Goal: Transaction & Acquisition: Purchase product/service

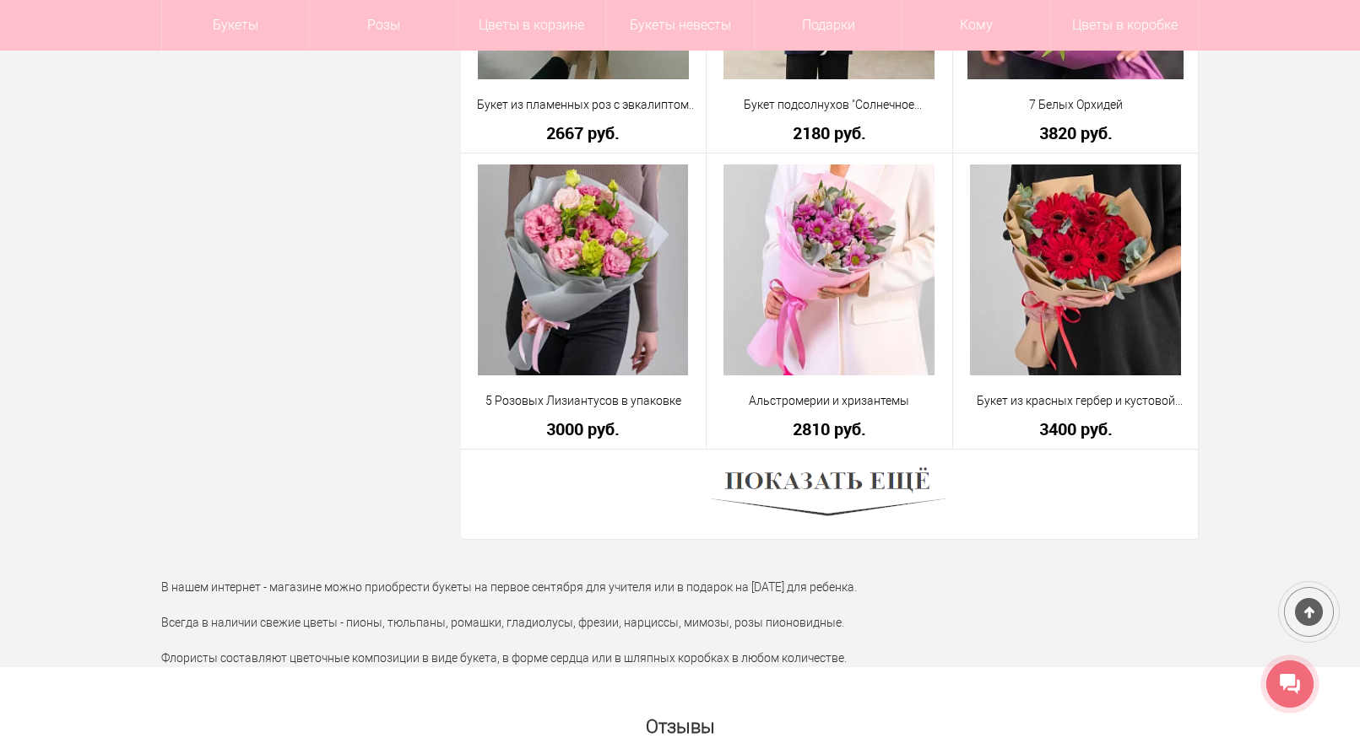
scroll to position [4642, 0]
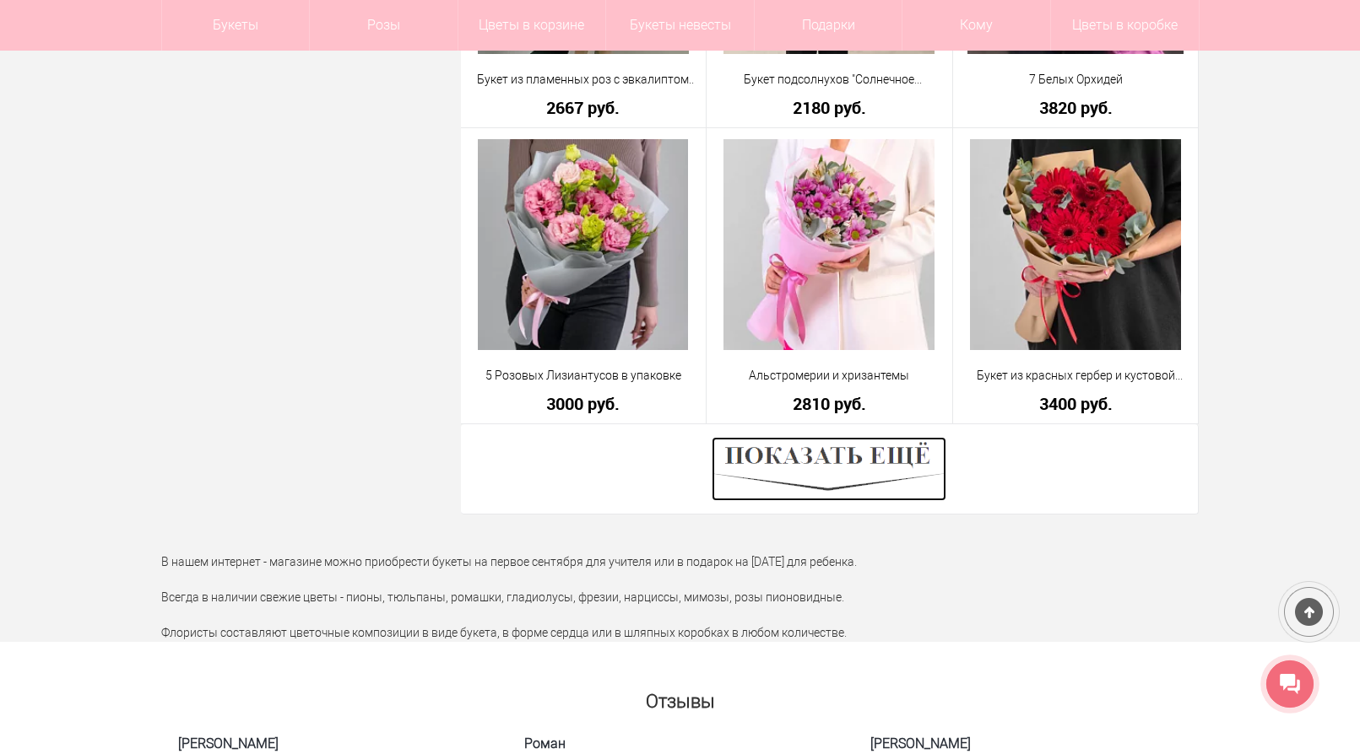
click at [786, 463] on img at bounding box center [828, 469] width 235 height 64
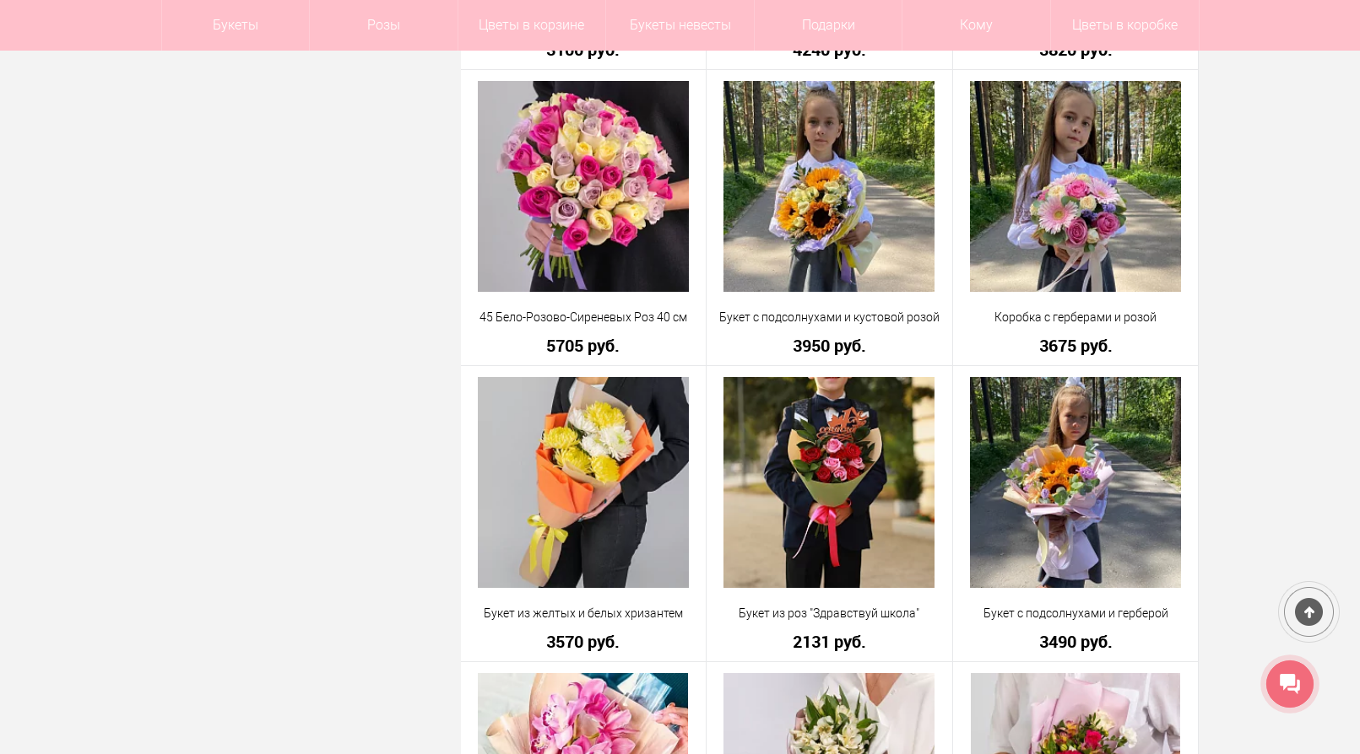
scroll to position [5317, 0]
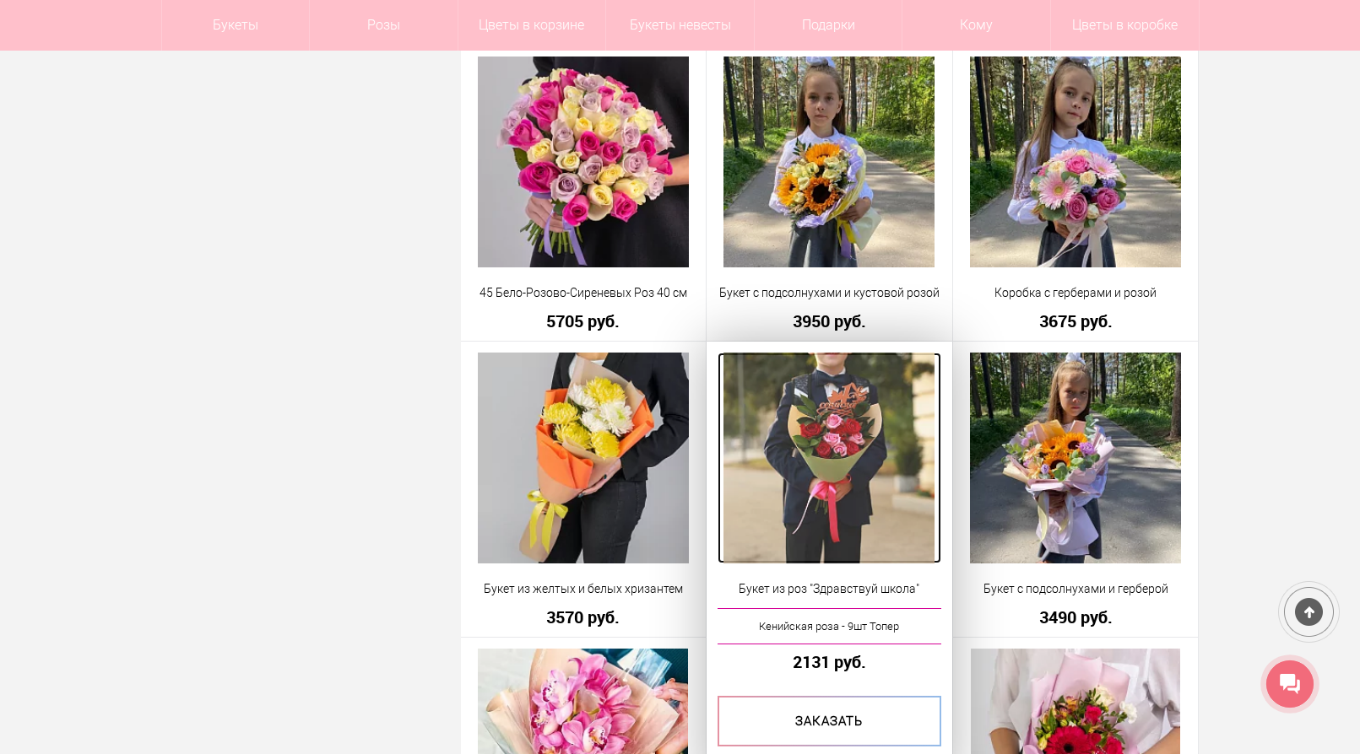
click at [868, 527] on img at bounding box center [828, 458] width 211 height 211
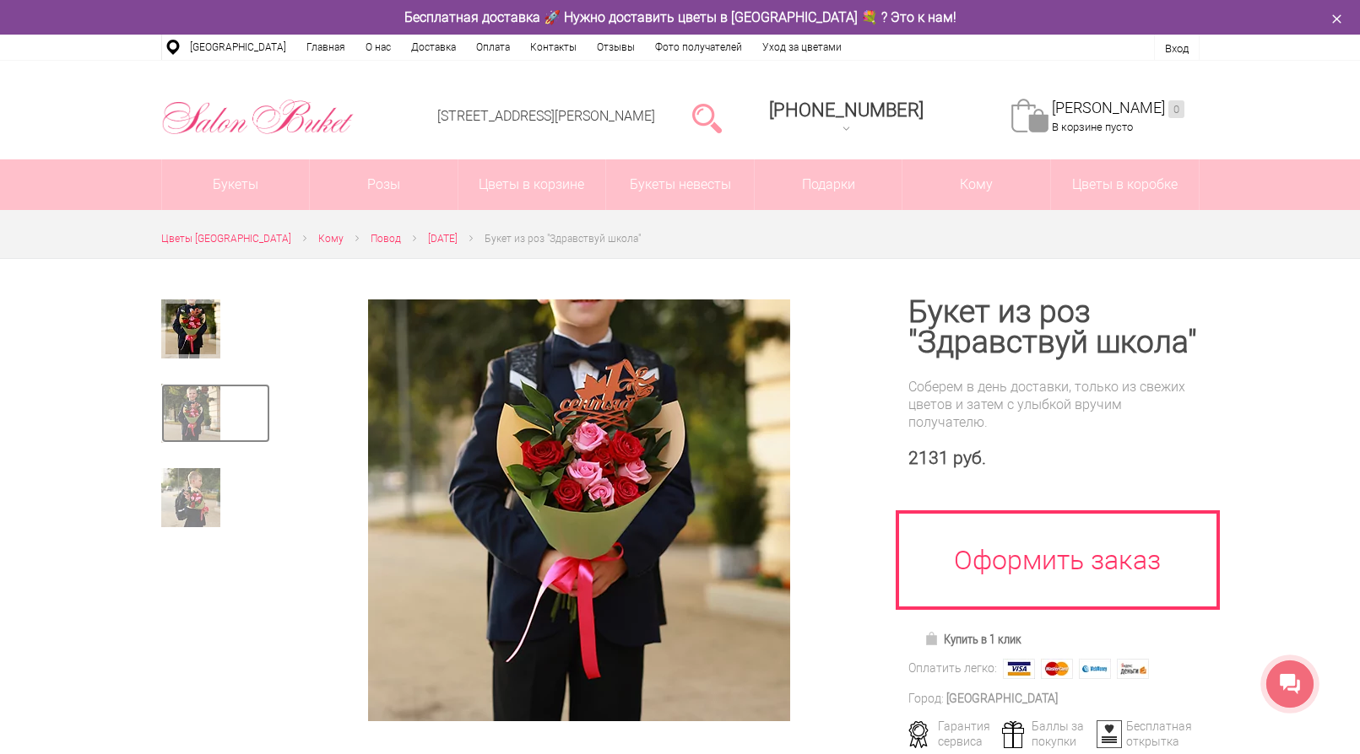
click at [196, 403] on img at bounding box center [190, 413] width 59 height 59
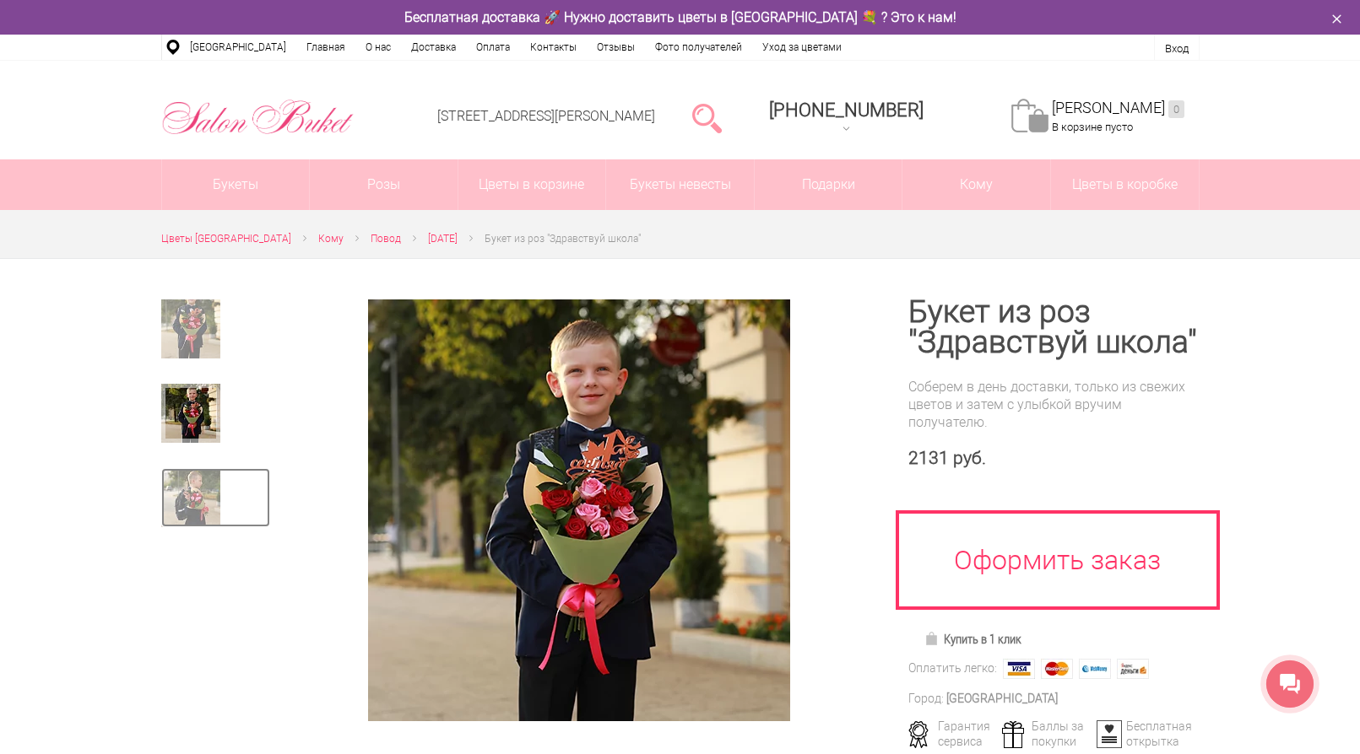
click at [184, 497] on img at bounding box center [190, 497] width 59 height 59
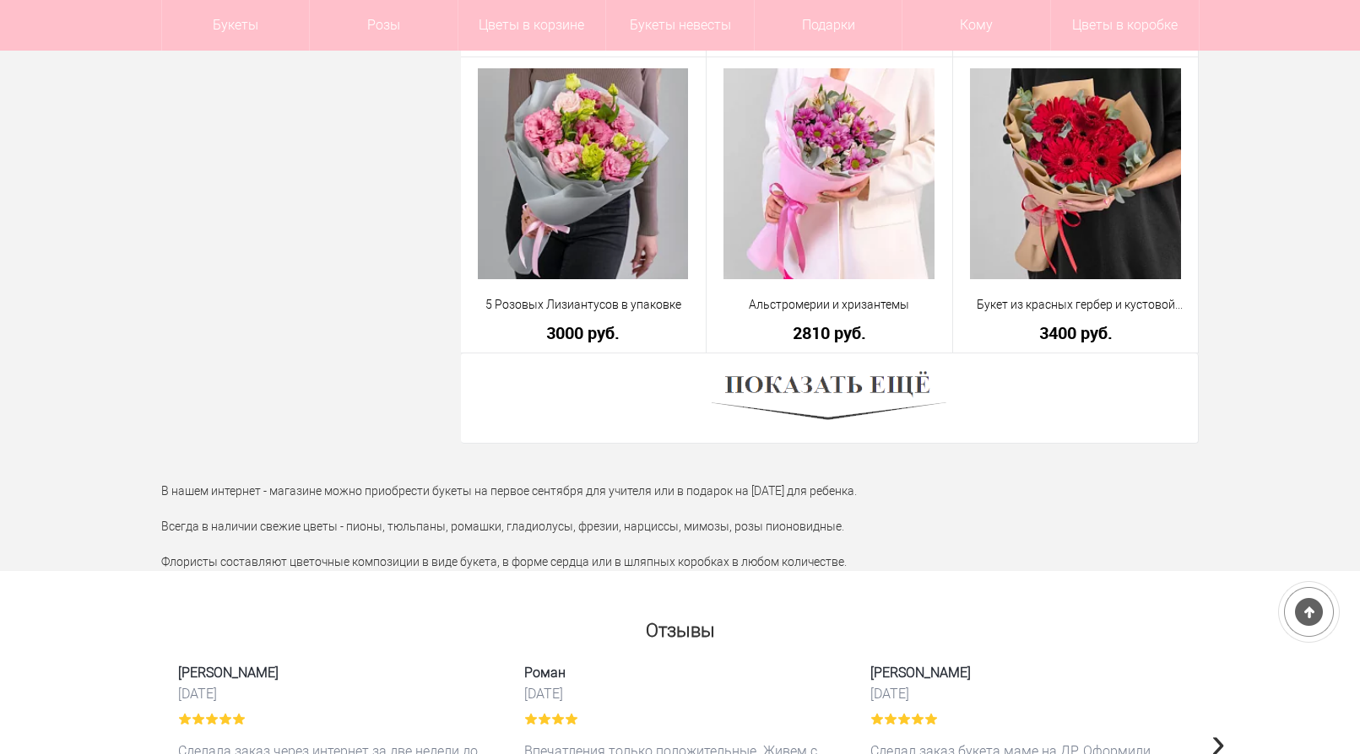
scroll to position [4557, 0]
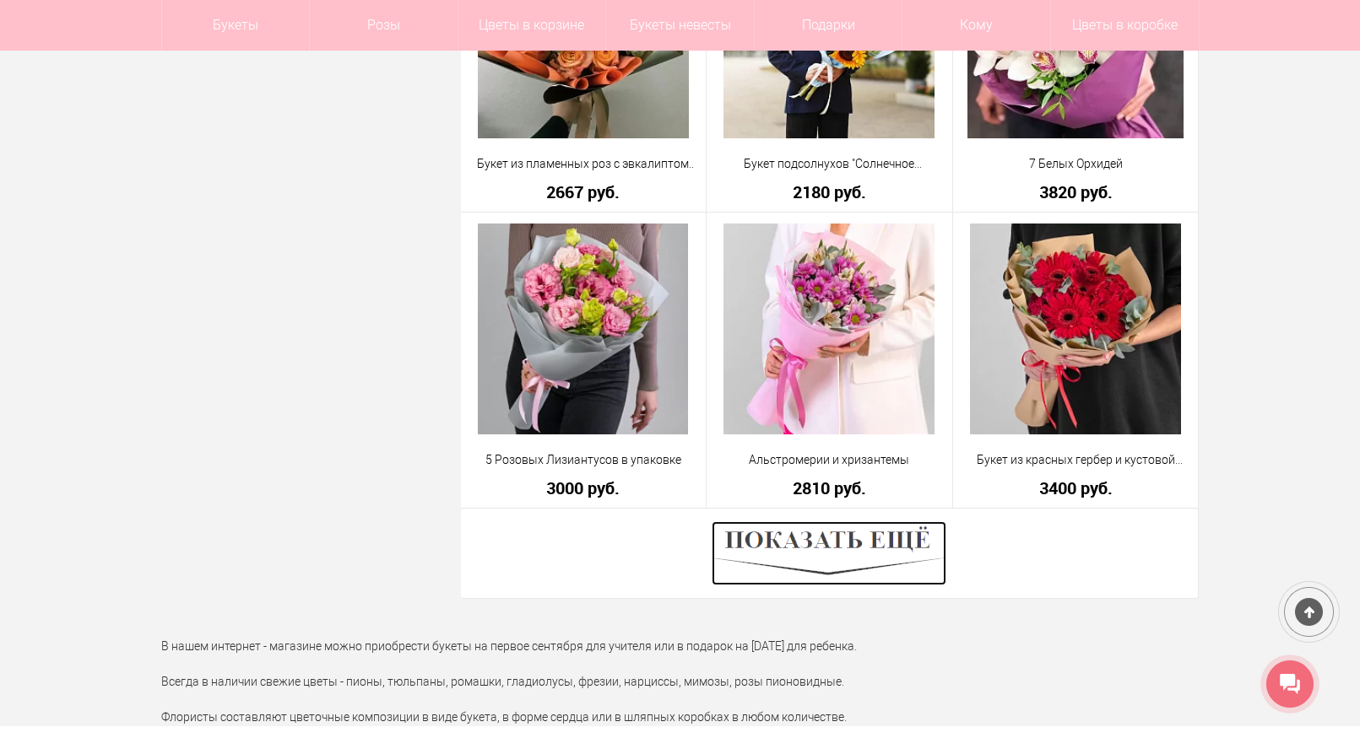
click at [851, 557] on img at bounding box center [828, 554] width 235 height 64
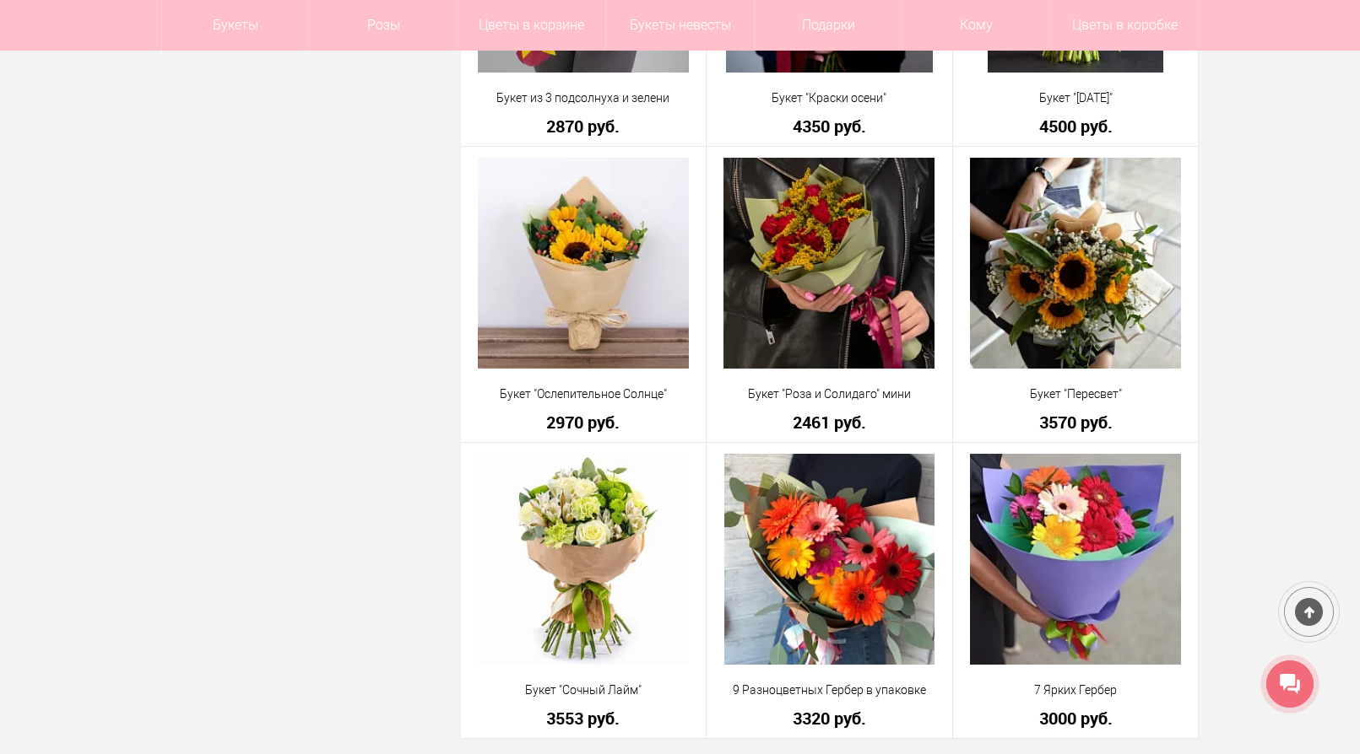
scroll to position [8659, 0]
